Goal: Complete application form: Complete application form

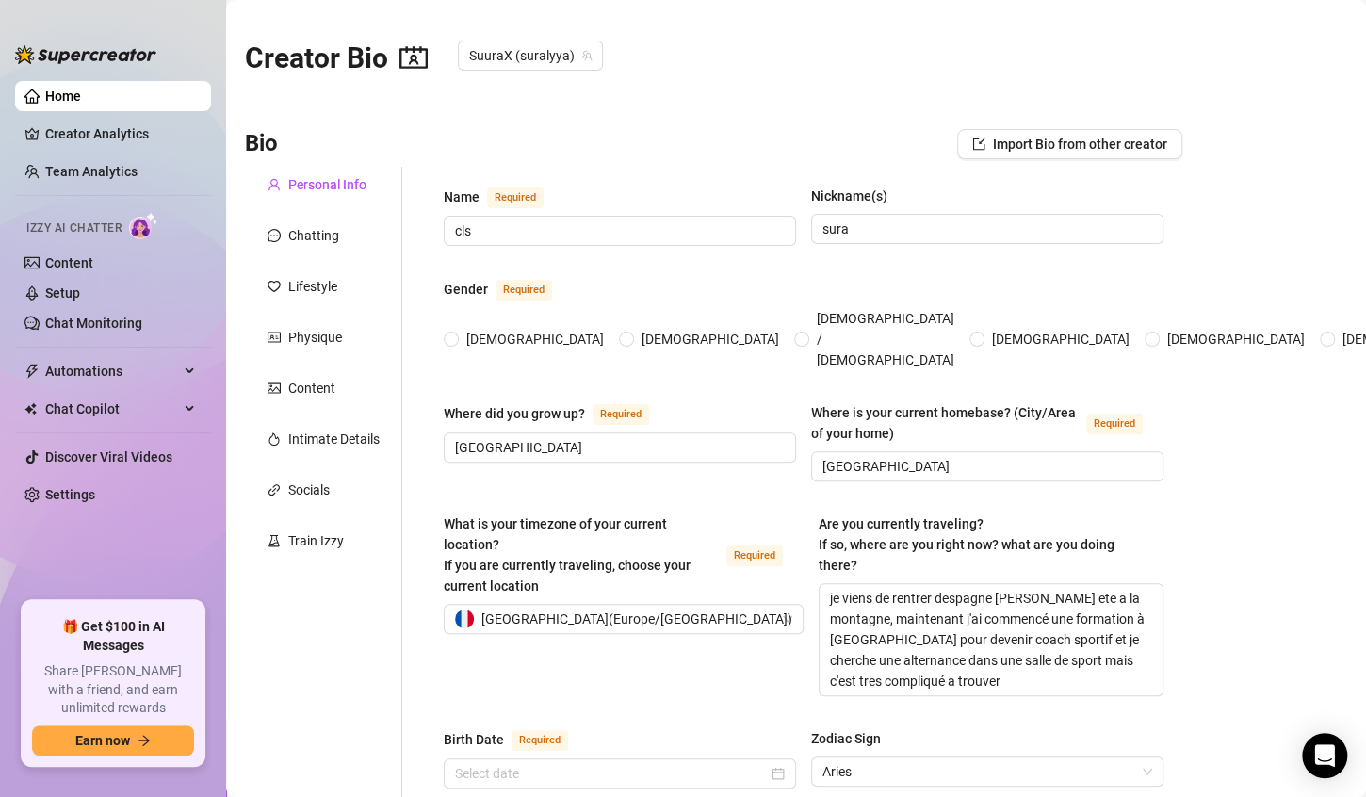
type input "cls"
type input "sura"
type input "[GEOGRAPHIC_DATA]"
type textarea "je viens de rentrer despagne [PERSON_NAME] ete a la montagne, maintenant j'ai c…"
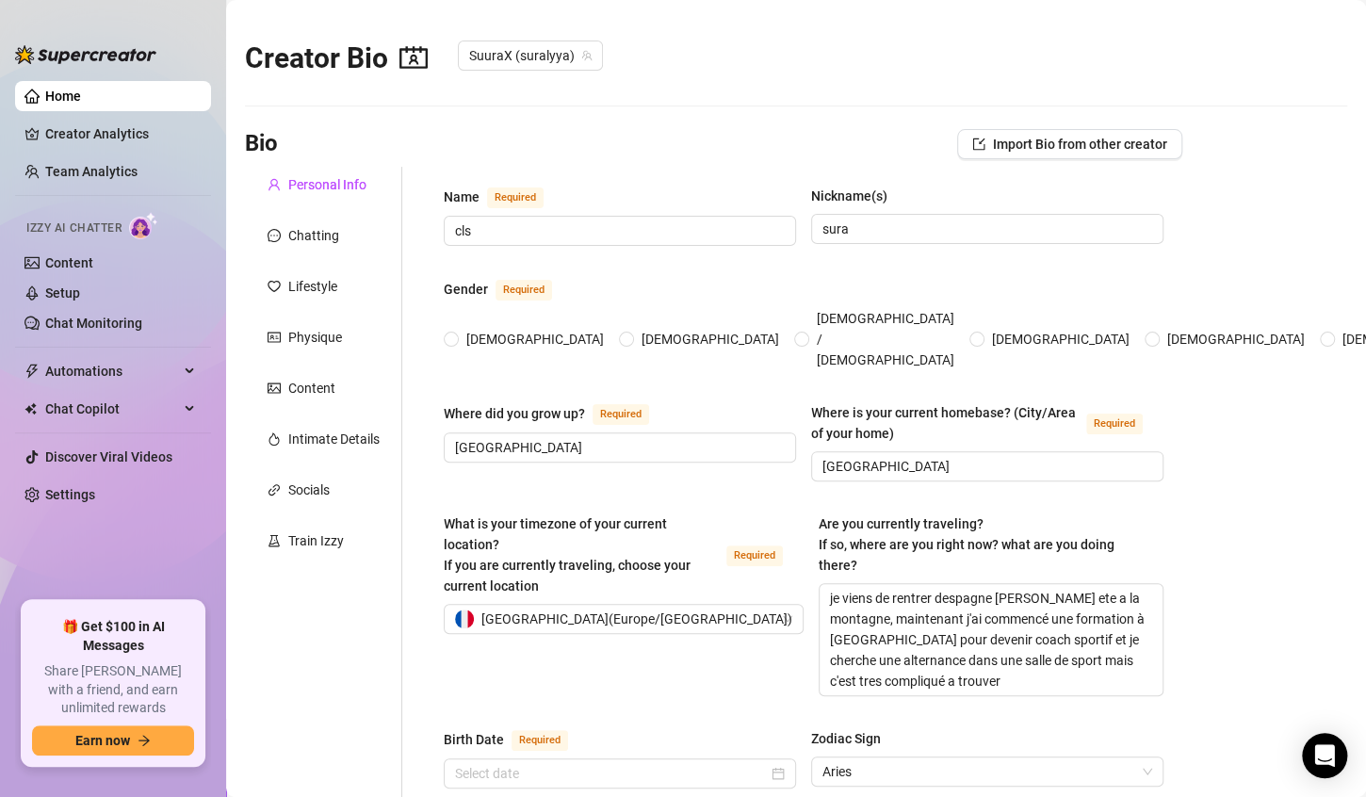
type input "bi"
type input "single"
type input "0"
type input "dog and cat"
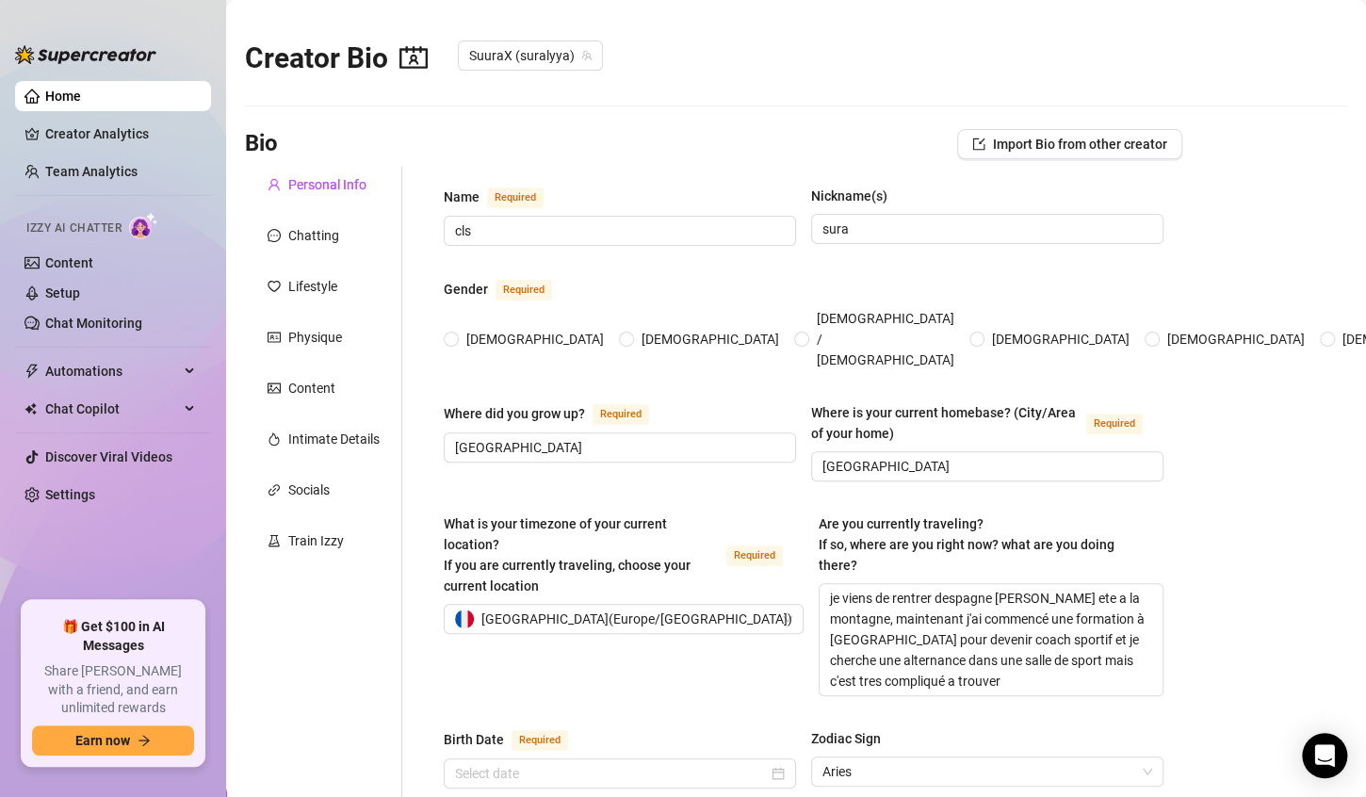
type textarea "je rêve, de posséder un grand refuge pour héberger les animaux dans le besoin, …"
type textarea "l'autre soir, je testais une nouvelle tenue devant mon miroir.. juste pour véri…"
type textarea "il m'arrive de me frotter contre ma peluche pour me faire jouir.."
type textarea "ma séance préféré a la salle c'est ischio fessier ! je soulève 180k fois aux hi…"
radio input "true"
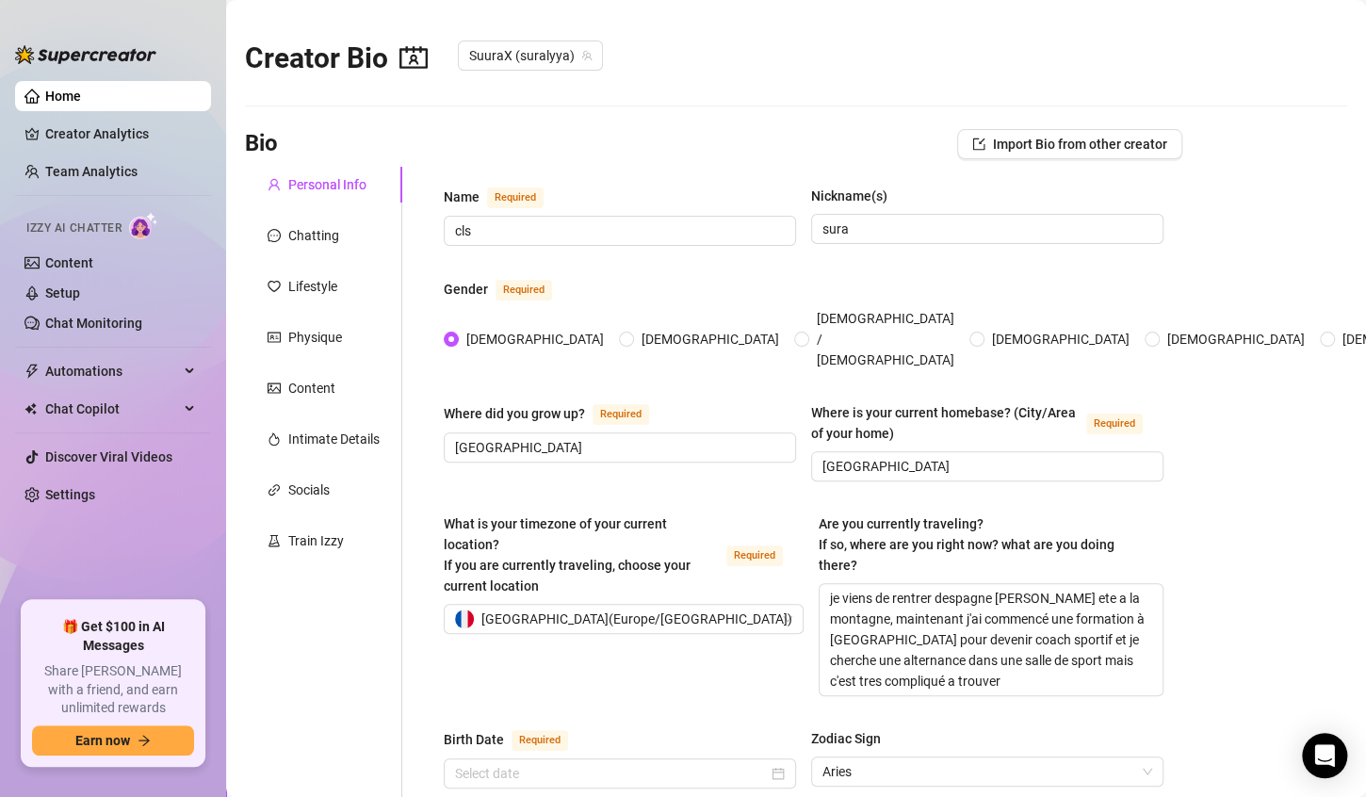
type input "[DATE]"
